Goal: Task Accomplishment & Management: Use online tool/utility

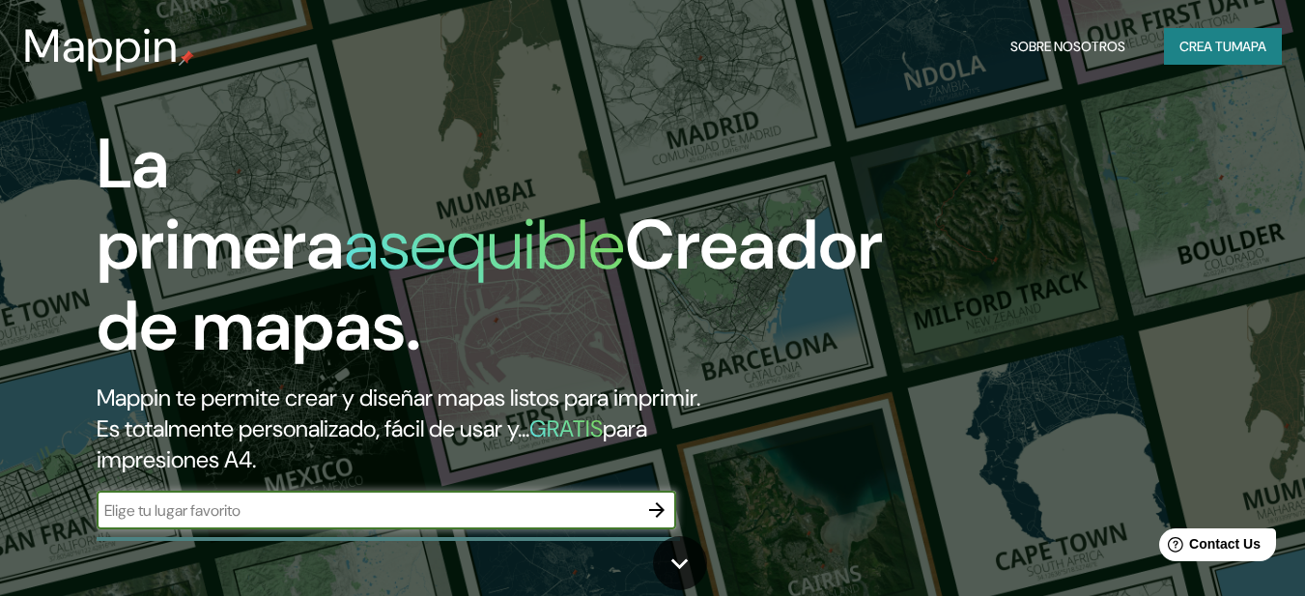
click at [1201, 42] on font "Crea tu" at bounding box center [1205, 46] width 52 height 17
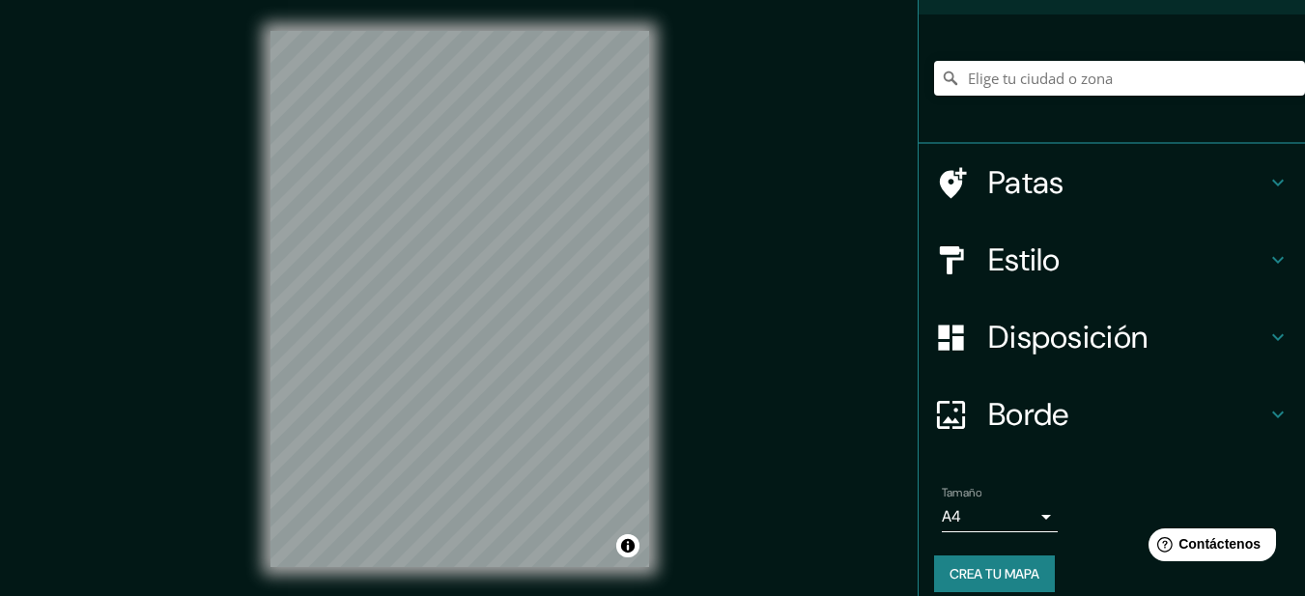
scroll to position [144, 0]
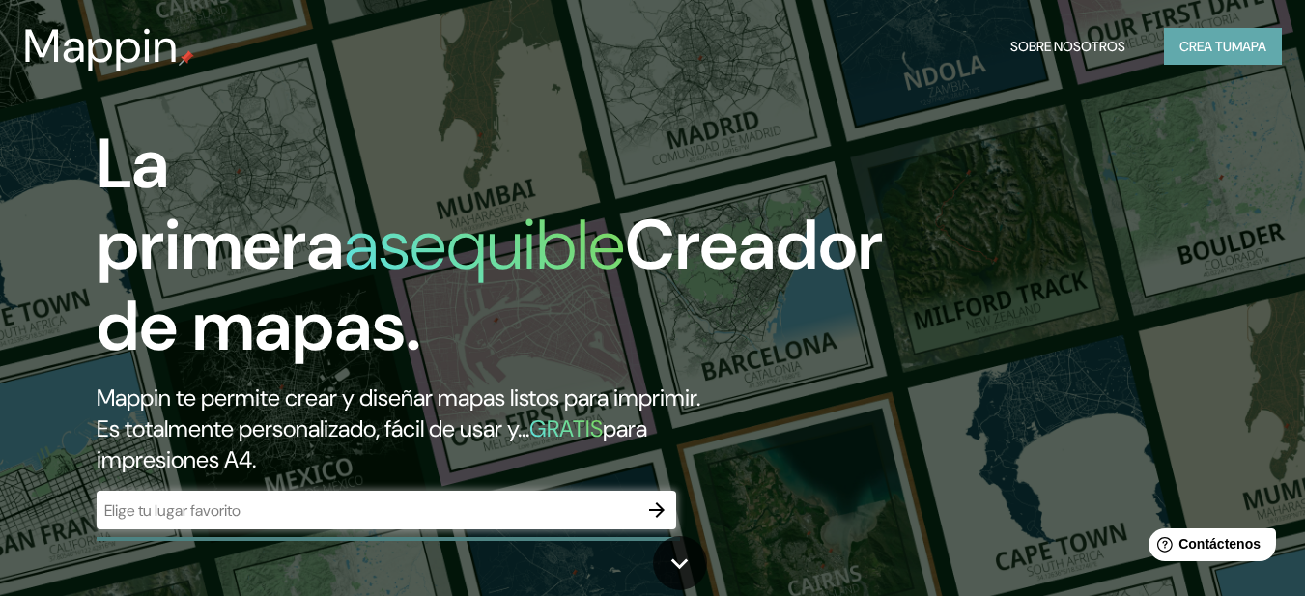
click at [1201, 43] on font "Crea tu" at bounding box center [1205, 46] width 52 height 17
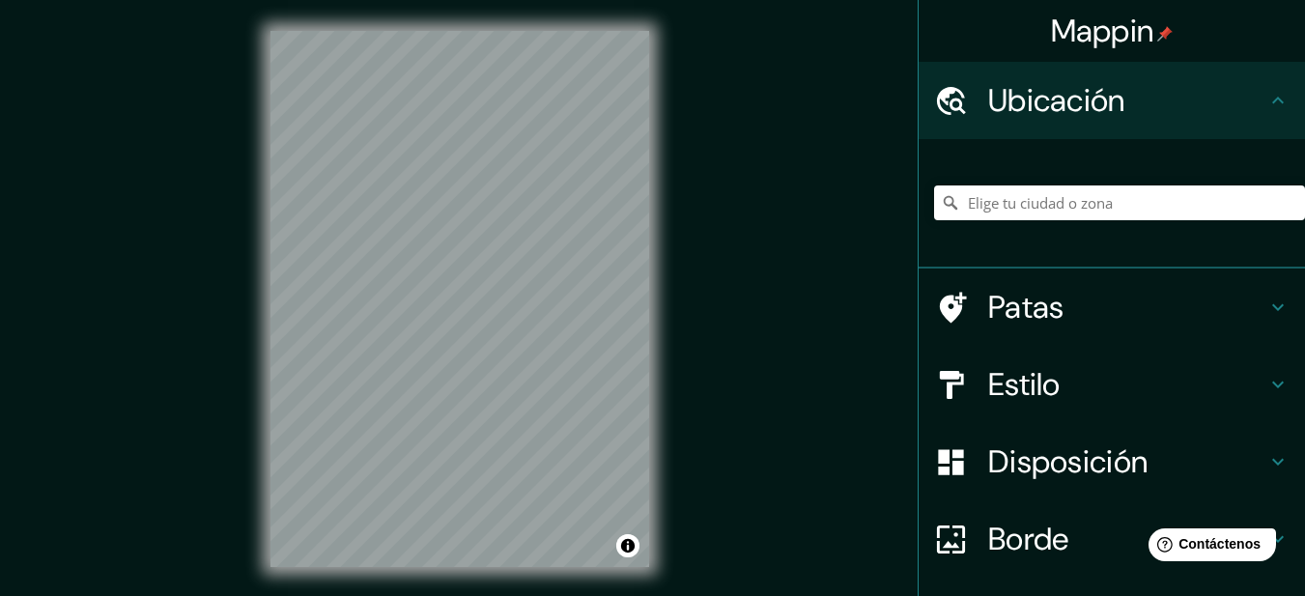
click at [664, 301] on div "© Mapbox © OpenStreetMap Improve this map" at bounding box center [460, 299] width 440 height 598
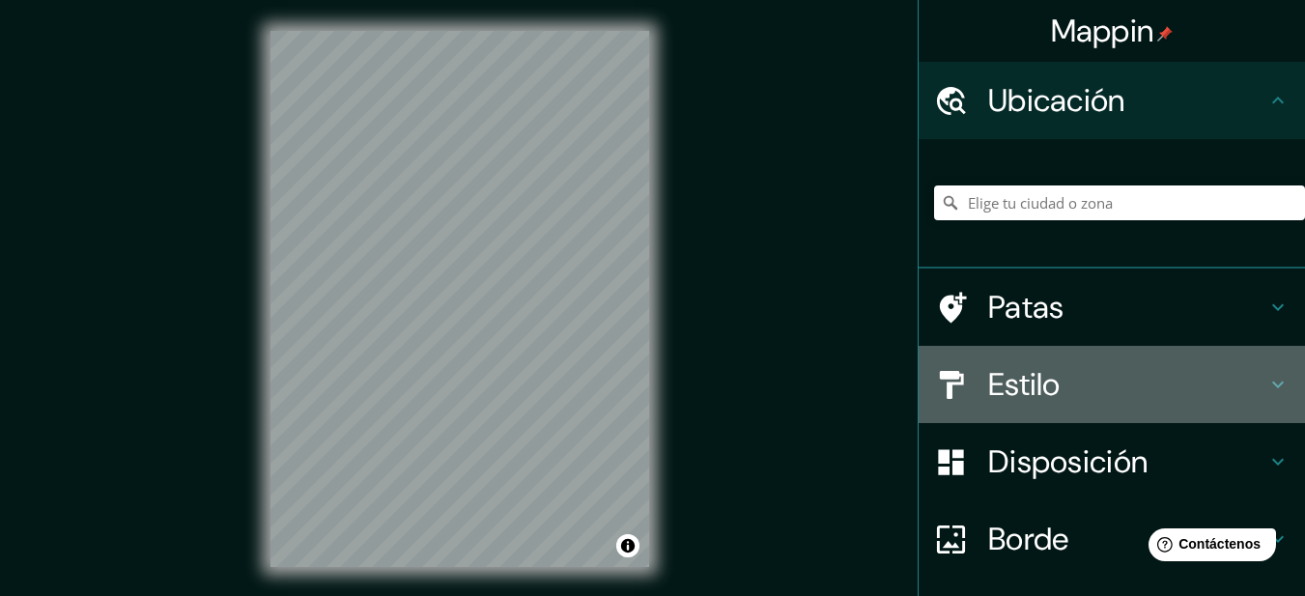
click at [1266, 374] on icon at bounding box center [1277, 384] width 23 height 23
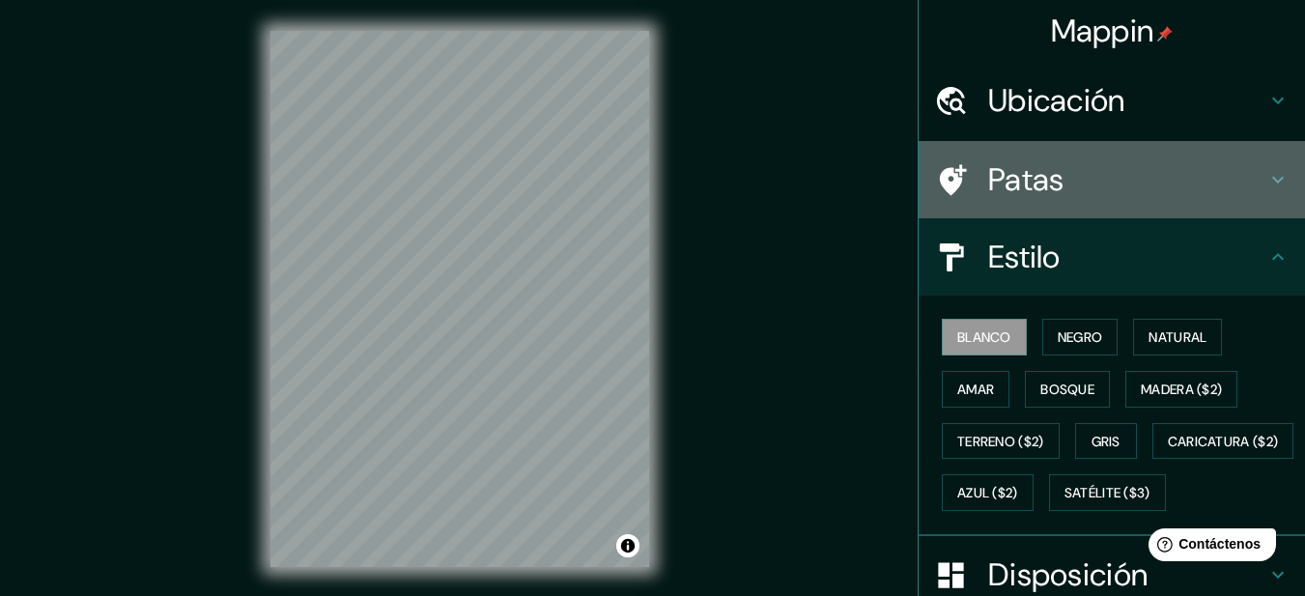
click at [1251, 173] on h4 "Patas" at bounding box center [1127, 179] width 278 height 39
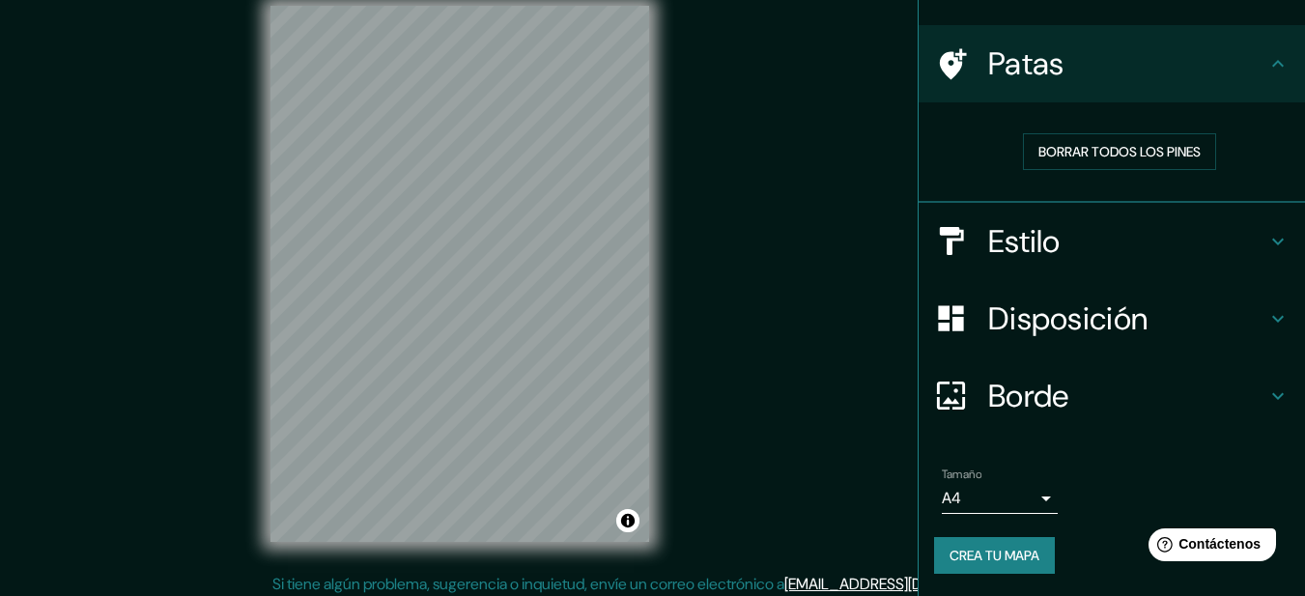
scroll to position [33, 0]
